Goal: Task Accomplishment & Management: Complete application form

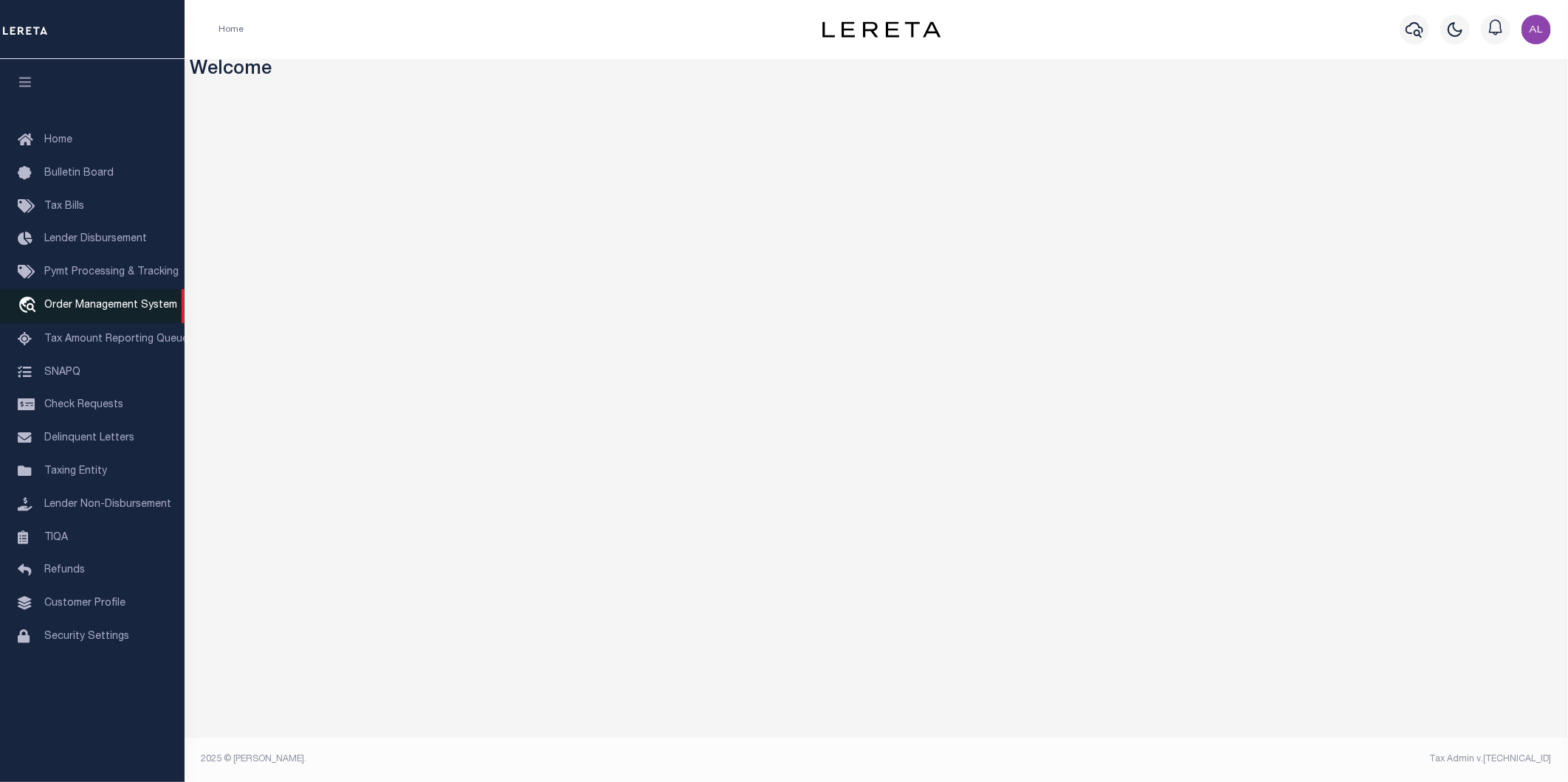
click at [104, 311] on span "Order Management System" at bounding box center [110, 305] width 133 height 11
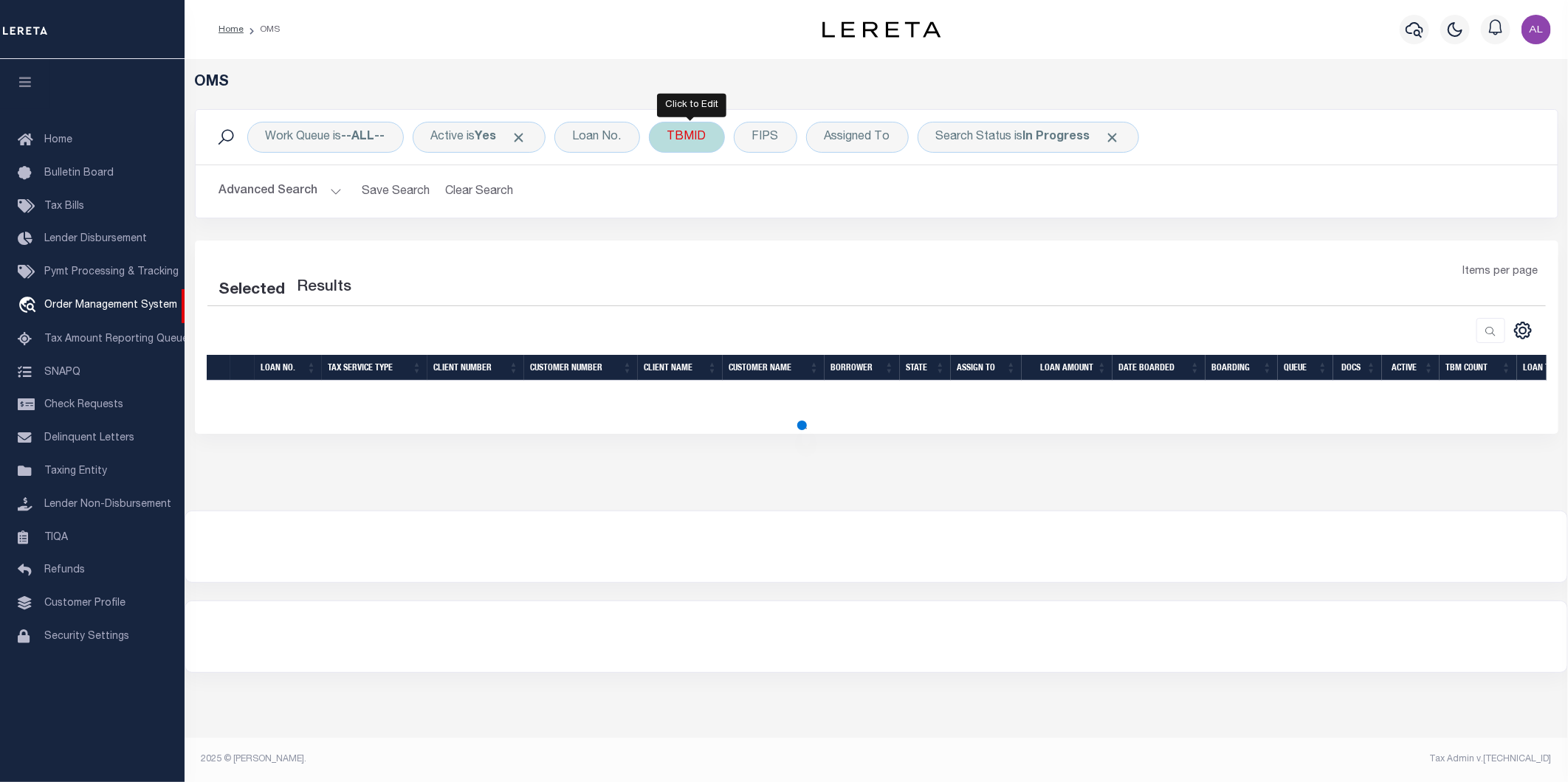
click at [690, 141] on div "TBMID" at bounding box center [687, 137] width 76 height 31
type input "3482663"
click at [873, 239] on input "Apply" at bounding box center [864, 236] width 44 height 25
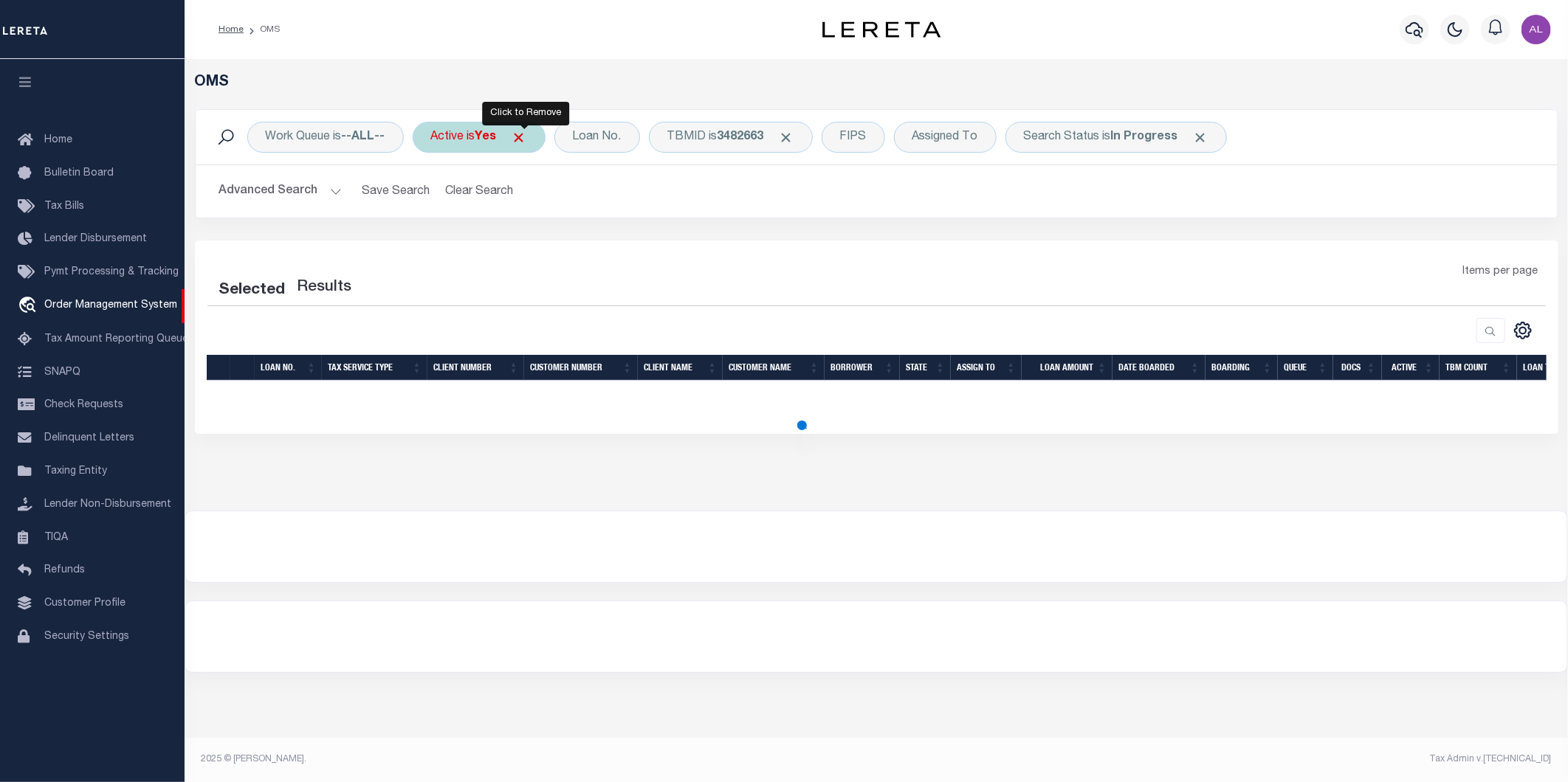
click at [527, 139] on span "Click to Remove" at bounding box center [520, 138] width 16 height 16
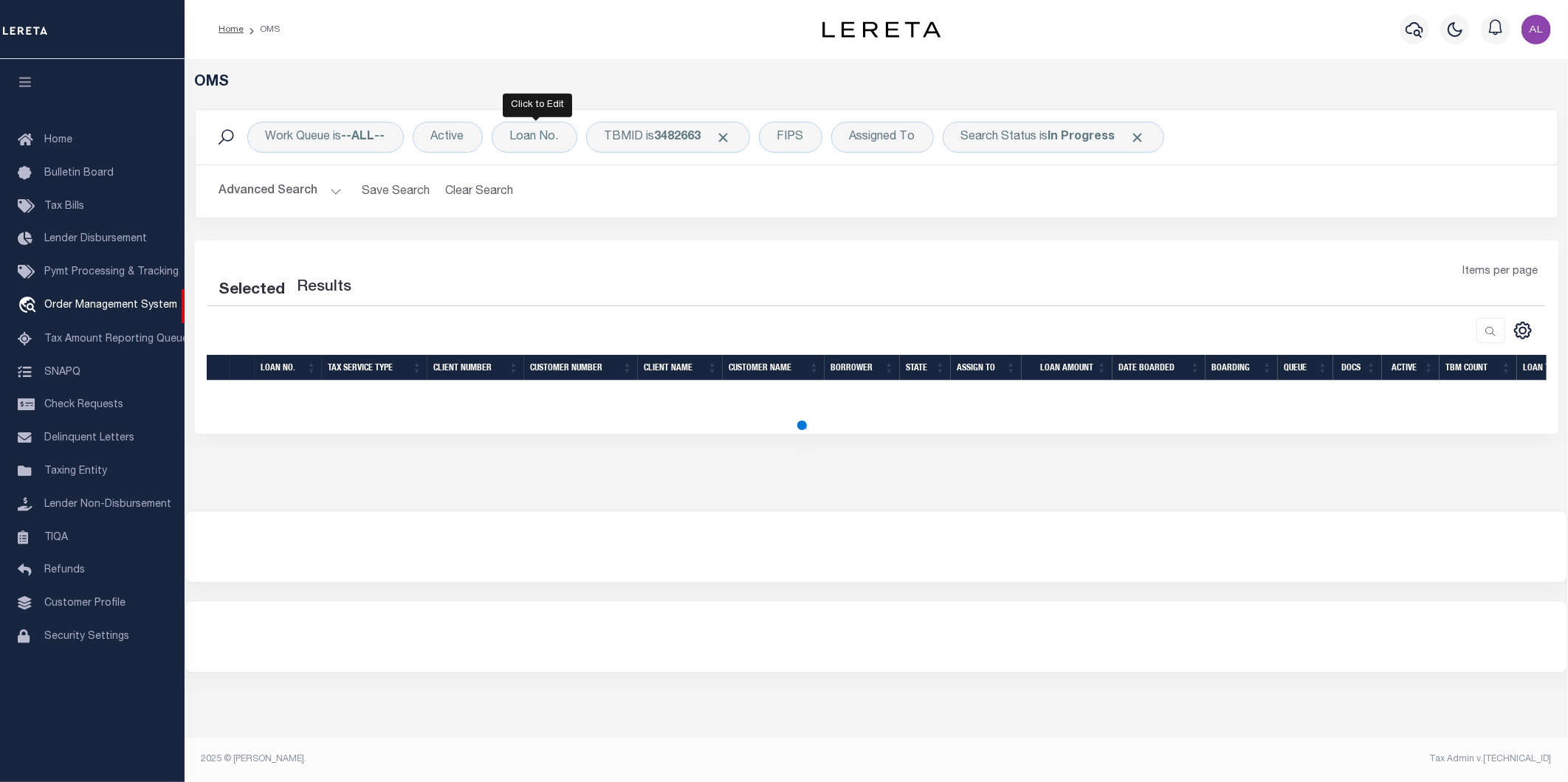
select select "200"
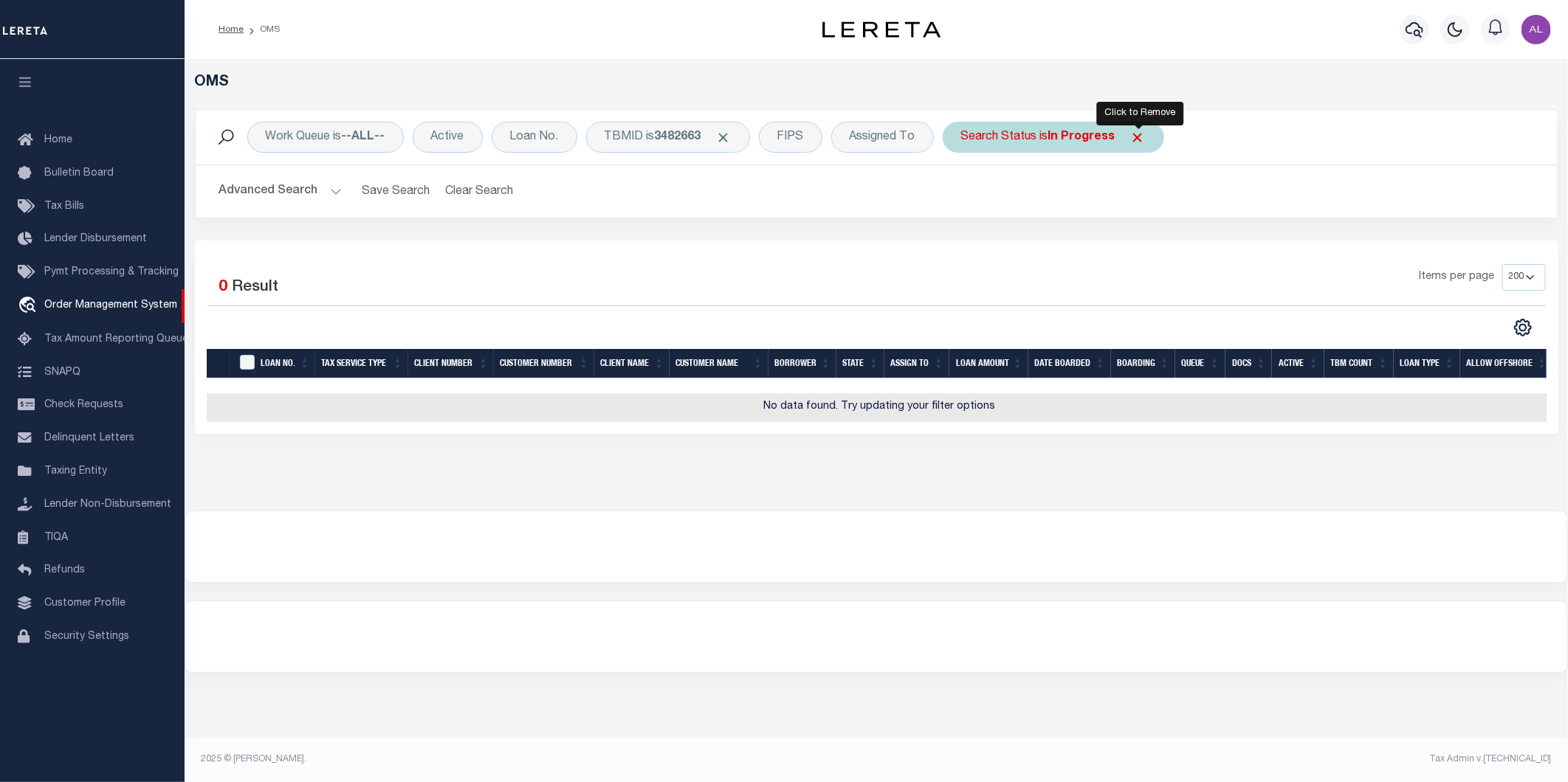
click at [1140, 137] on span "Click to Remove" at bounding box center [1138, 138] width 16 height 16
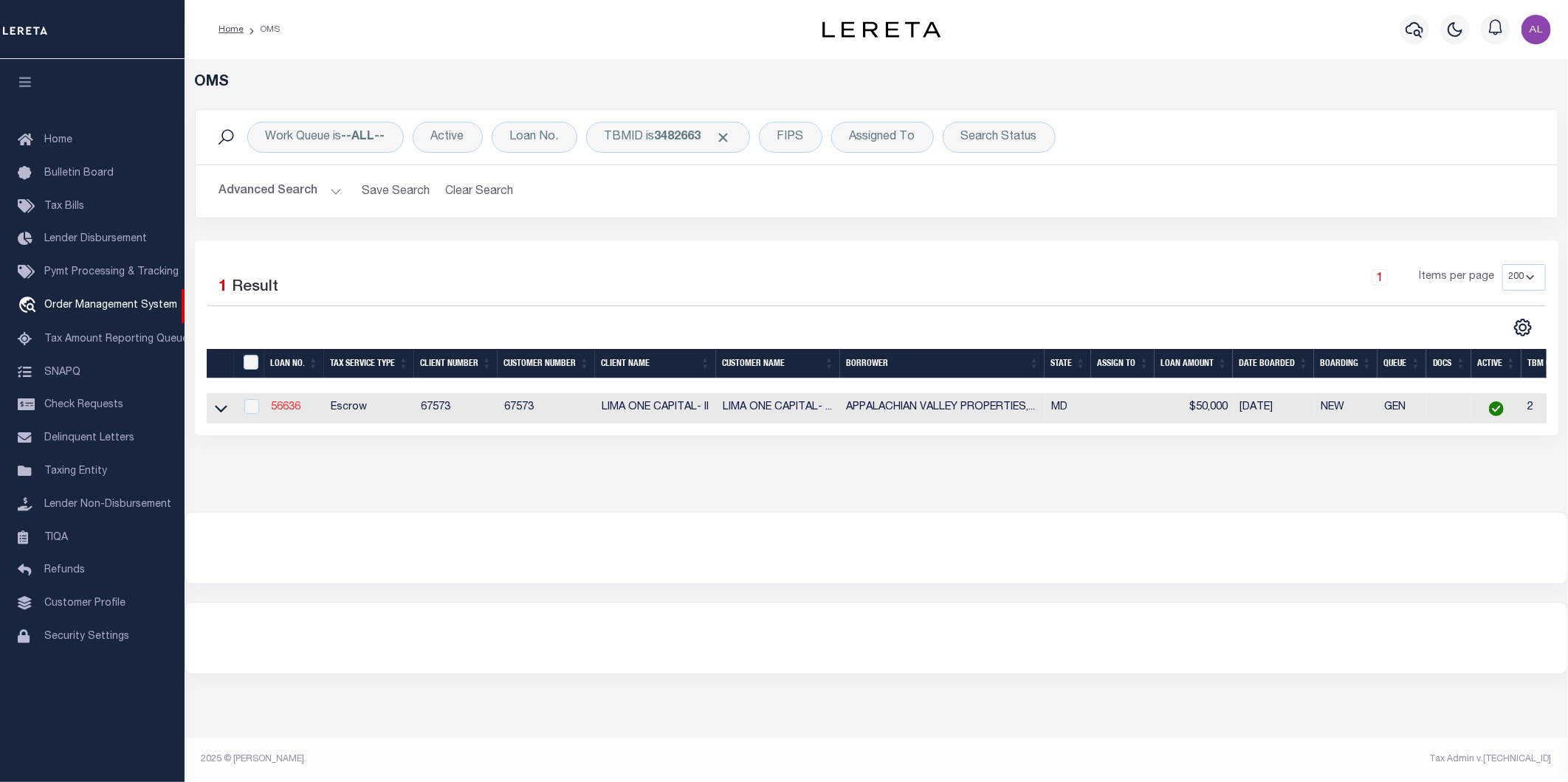
click at [283, 406] on link "56636" at bounding box center [286, 407] width 30 height 11
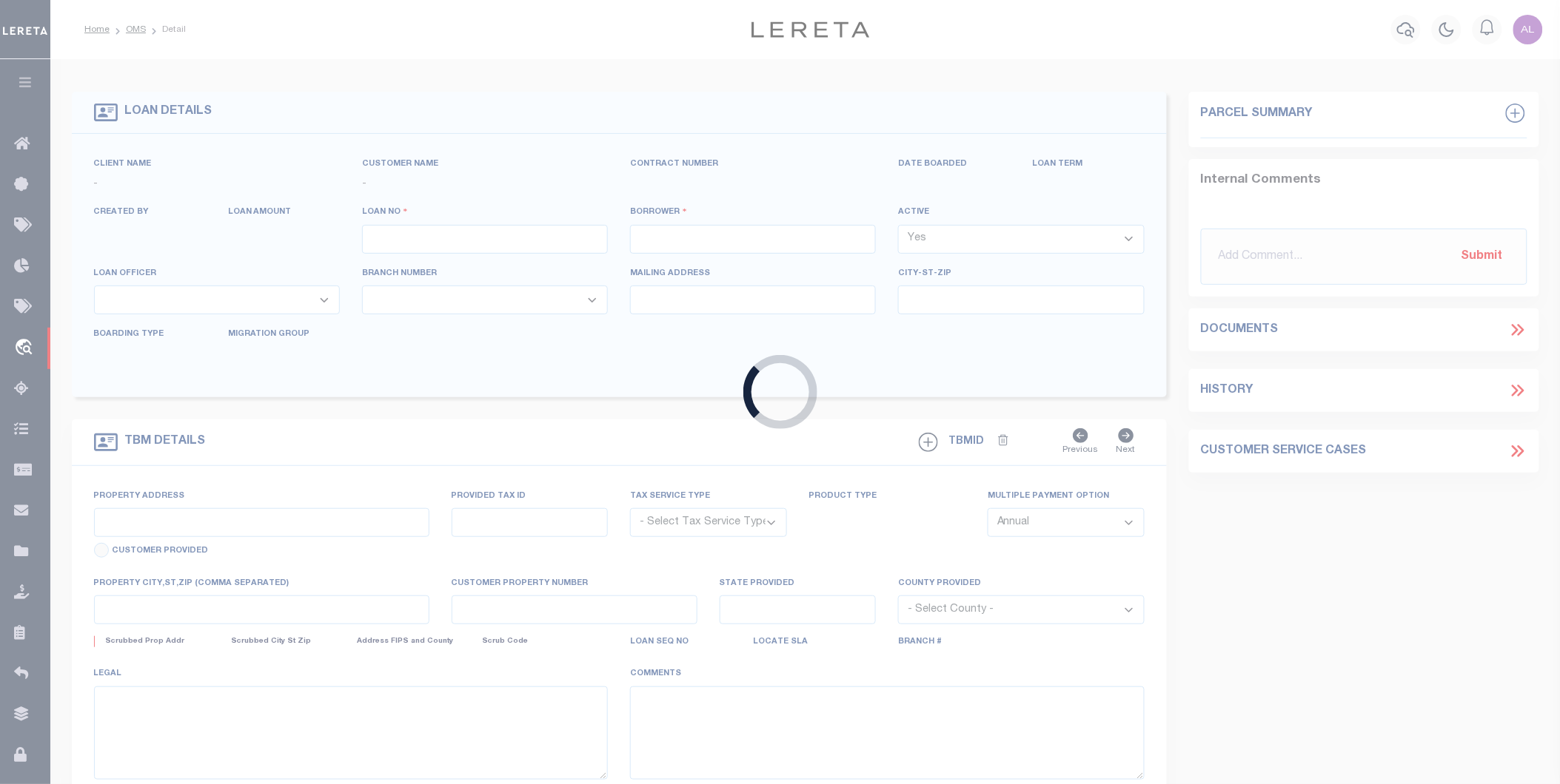
type input "56636"
type input "APPALACHIAN VALLEY PROPERTIES, LLC"
select select
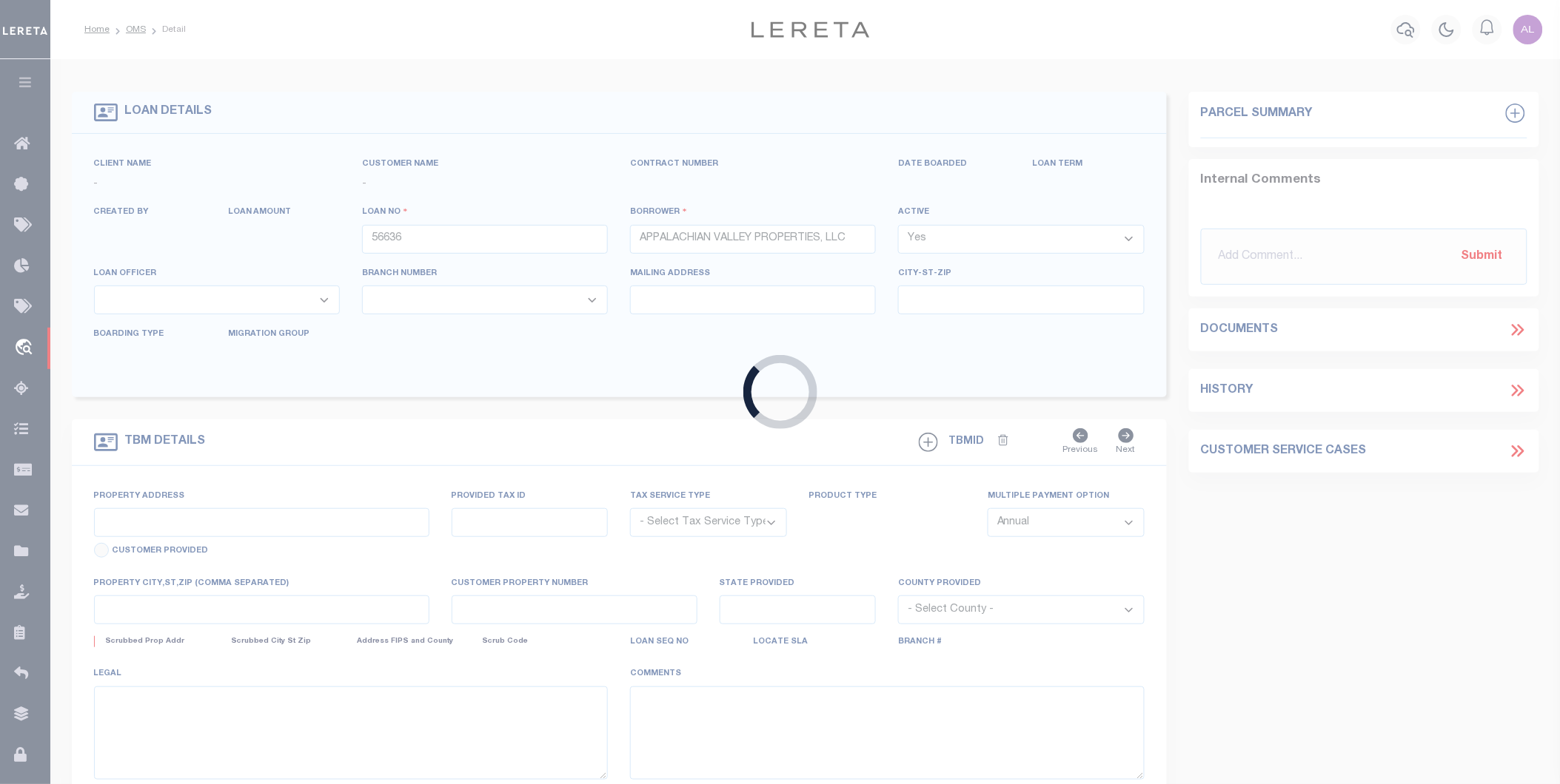
select select
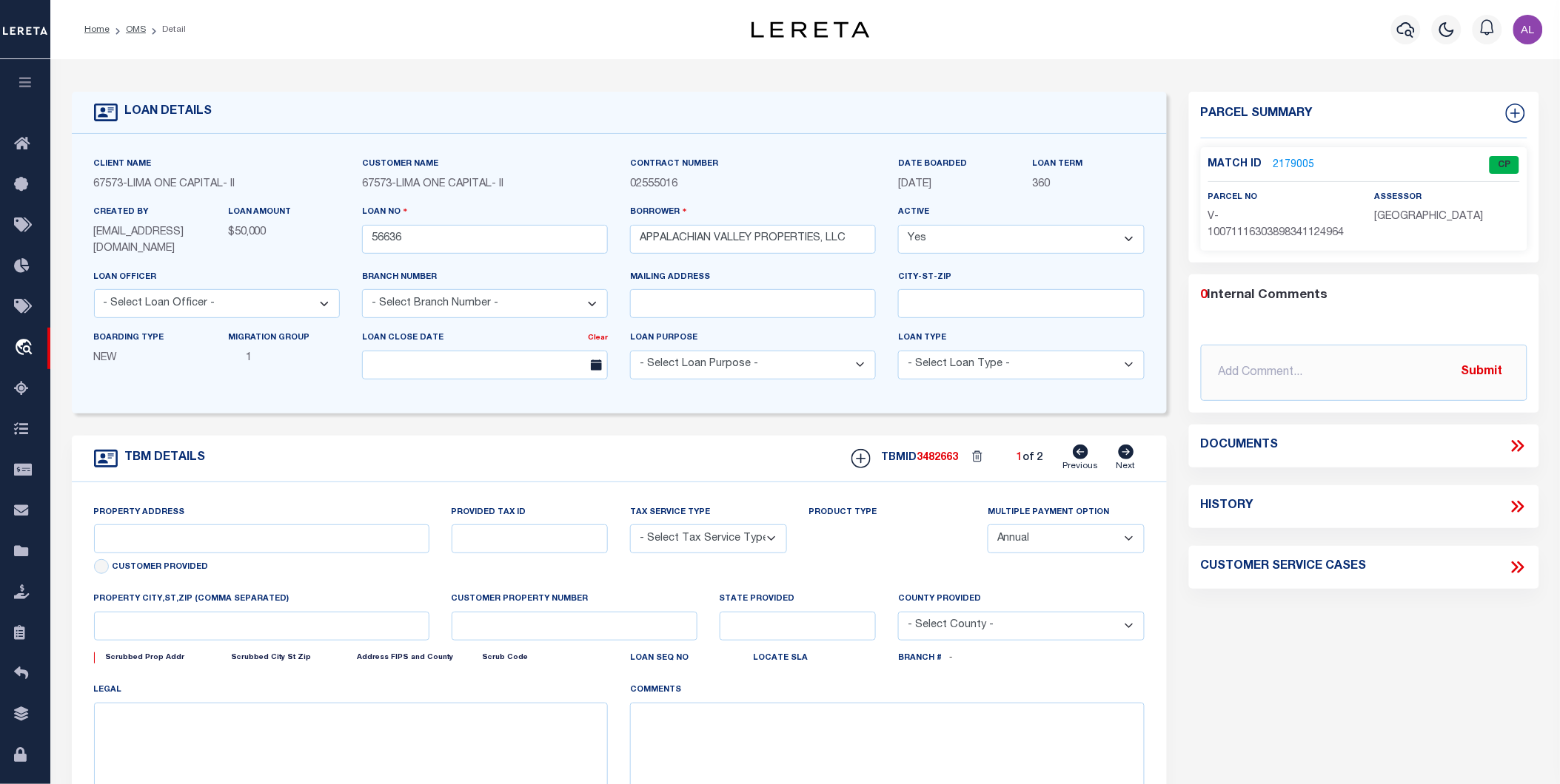
type input "13458 [PERSON_NAME] HIGHWAY SW"
radio input "true"
select select "Escrow"
type input "CUMBERLAND MD 21502"
type input "56636"
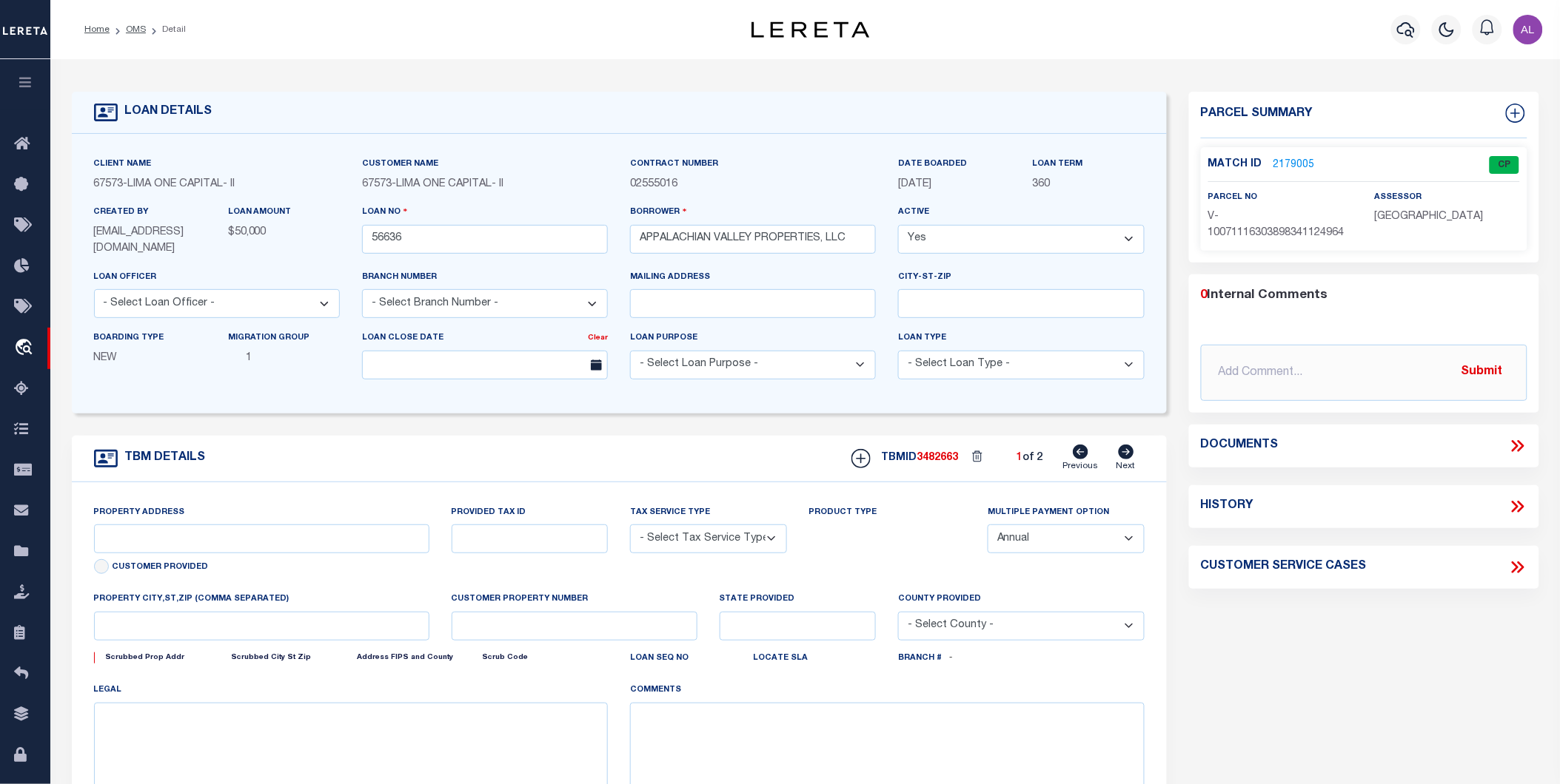
type input "MD"
type textarea "COLLECTOR: ENTITY: PARCEL: 6028683"
select select "2"
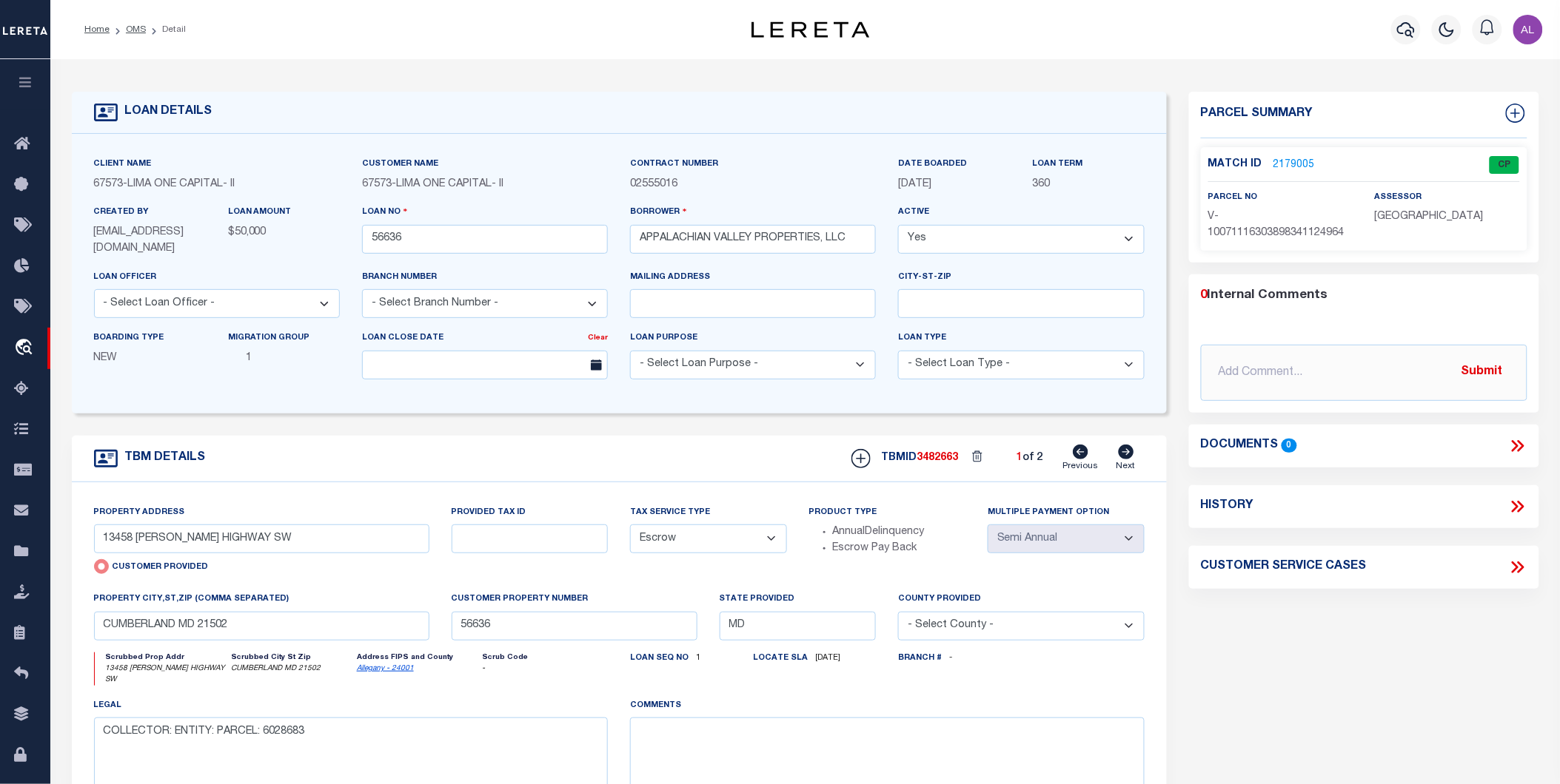
click at [373, 185] on span "67573" at bounding box center [377, 184] width 30 height 11
